Goal: Book appointment/travel/reservation

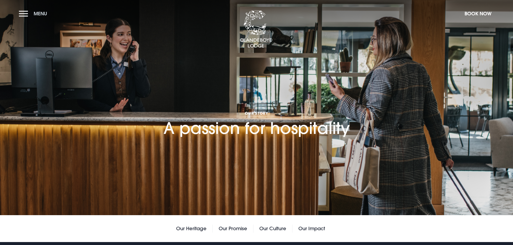
click at [24, 12] on button "Menu" at bounding box center [34, 14] width 31 height 12
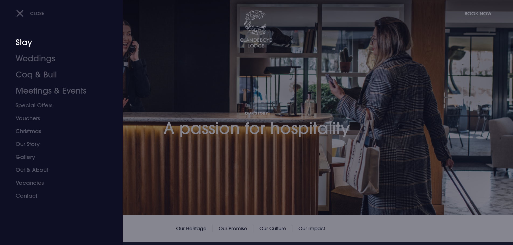
click at [23, 45] on link "Stay" at bounding box center [58, 42] width 85 height 16
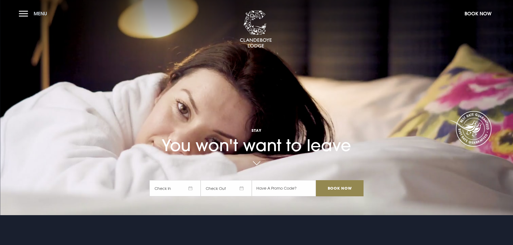
click at [30, 15] on button "Menu" at bounding box center [34, 14] width 31 height 12
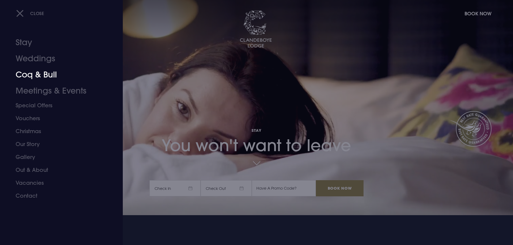
click at [39, 76] on link "Coq & Bull" at bounding box center [58, 75] width 85 height 16
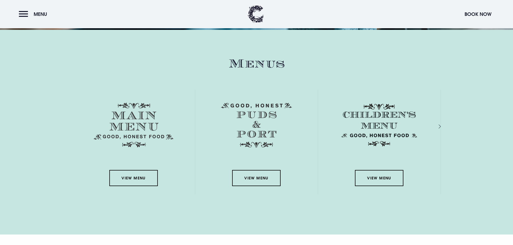
scroll to position [753, 0]
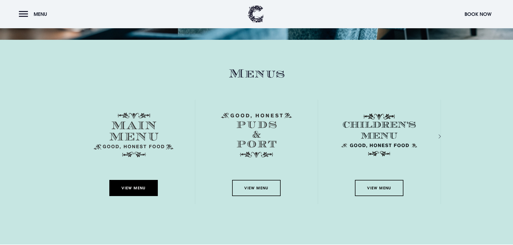
click at [138, 192] on link "View Menu" at bounding box center [133, 188] width 48 height 16
